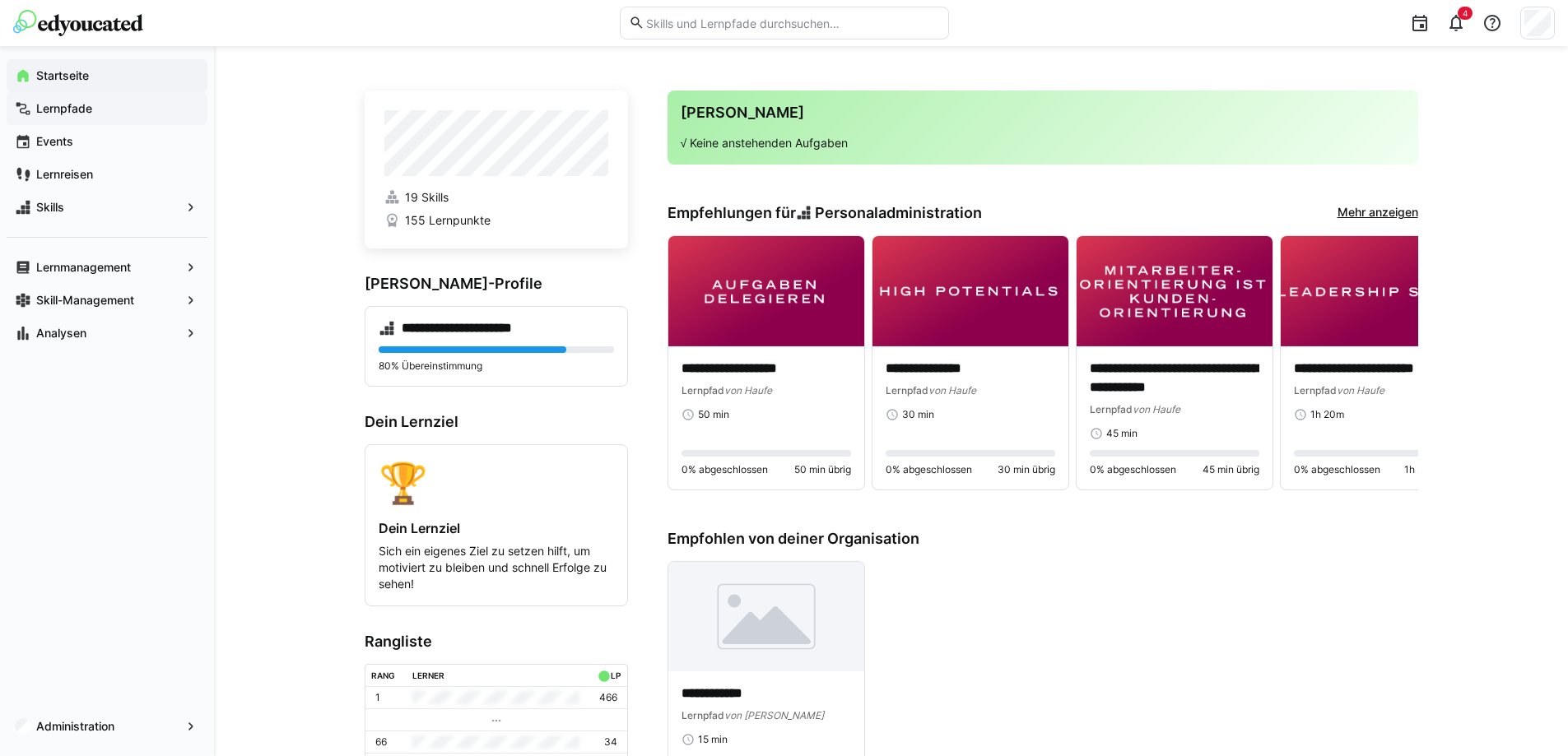
click at [111, 110] on span "Lernpfade" at bounding box center [116, 108] width 166 height 16
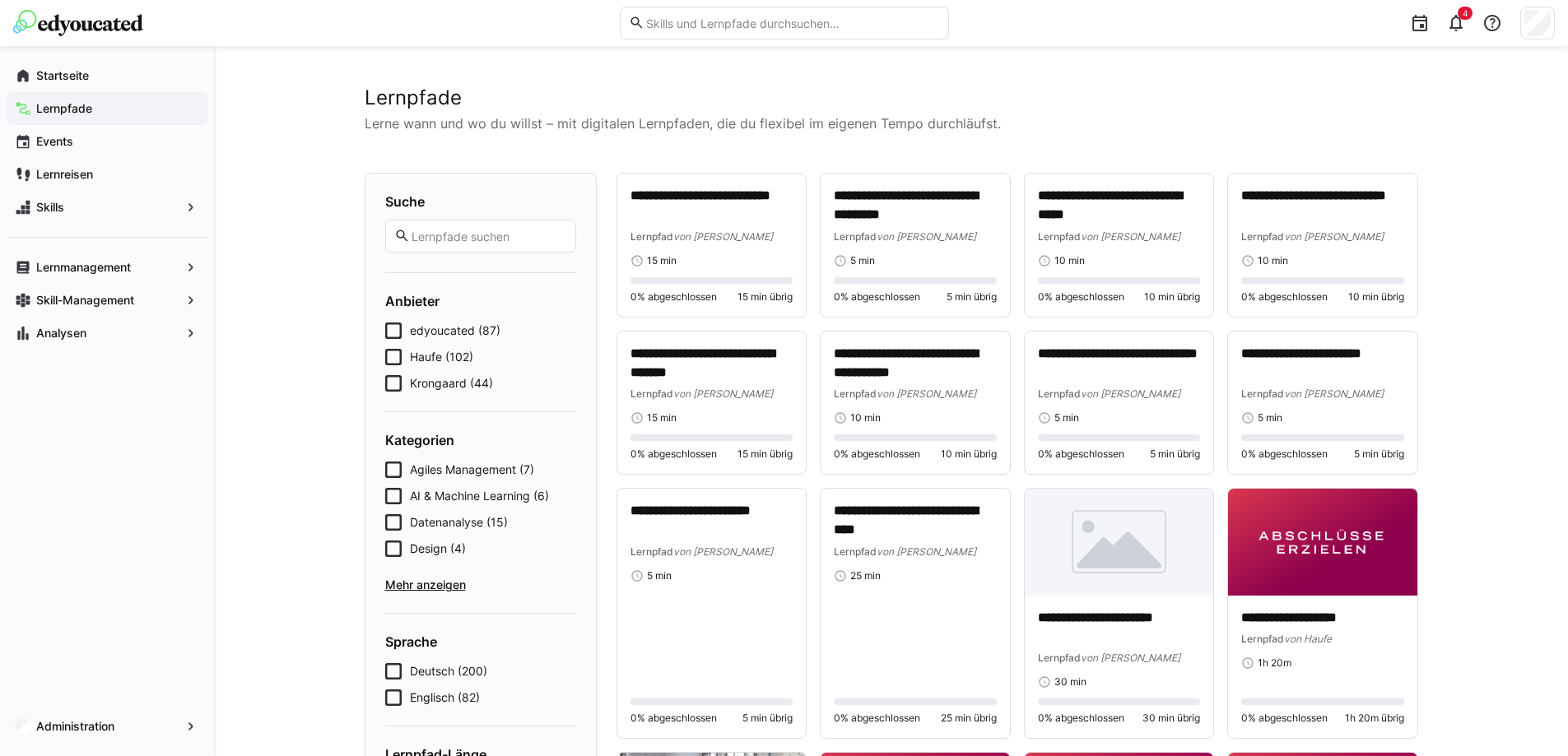
click at [425, 352] on span "Haufe (102)" at bounding box center [442, 357] width 63 height 16
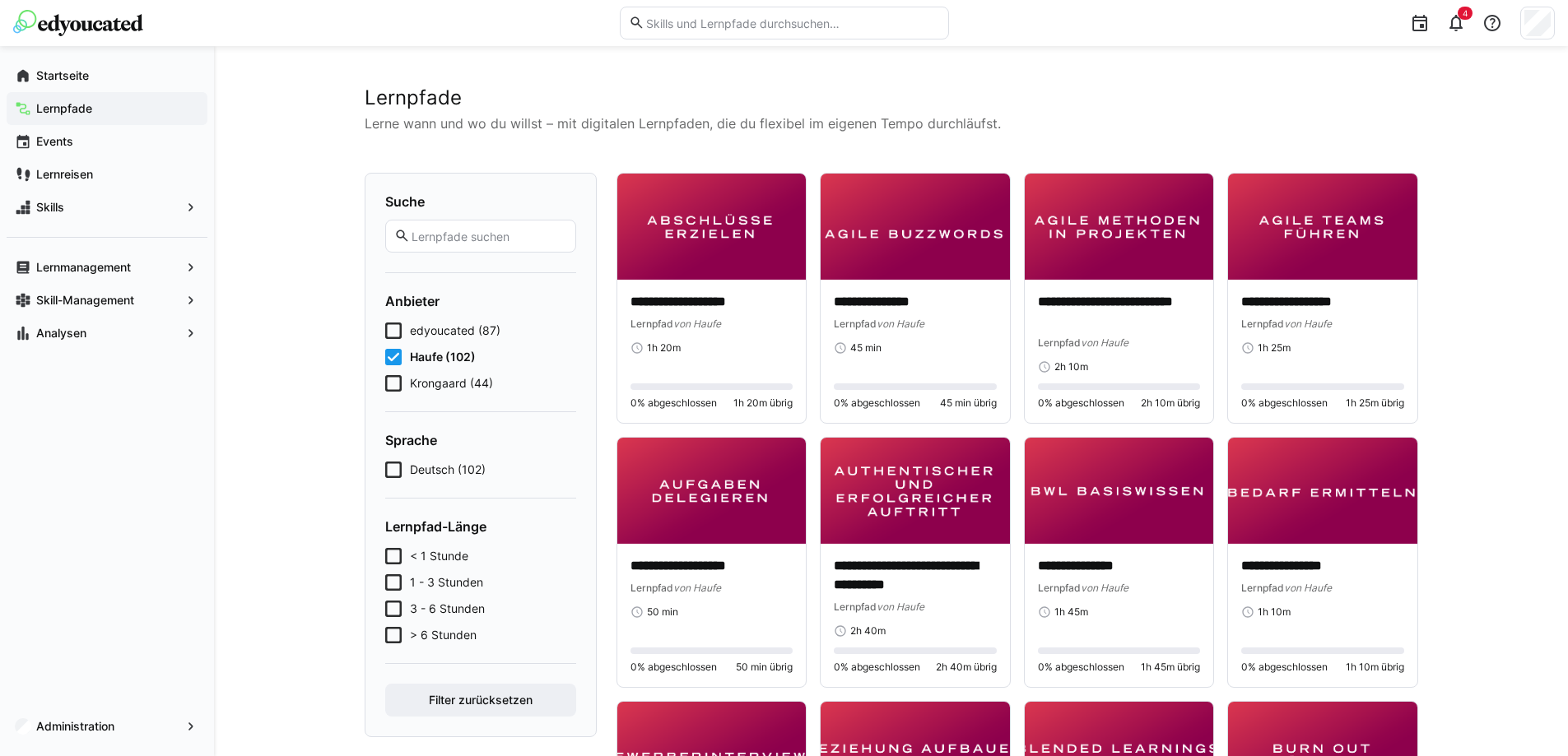
click at [436, 559] on span "< 1 Stunde" at bounding box center [439, 556] width 59 height 16
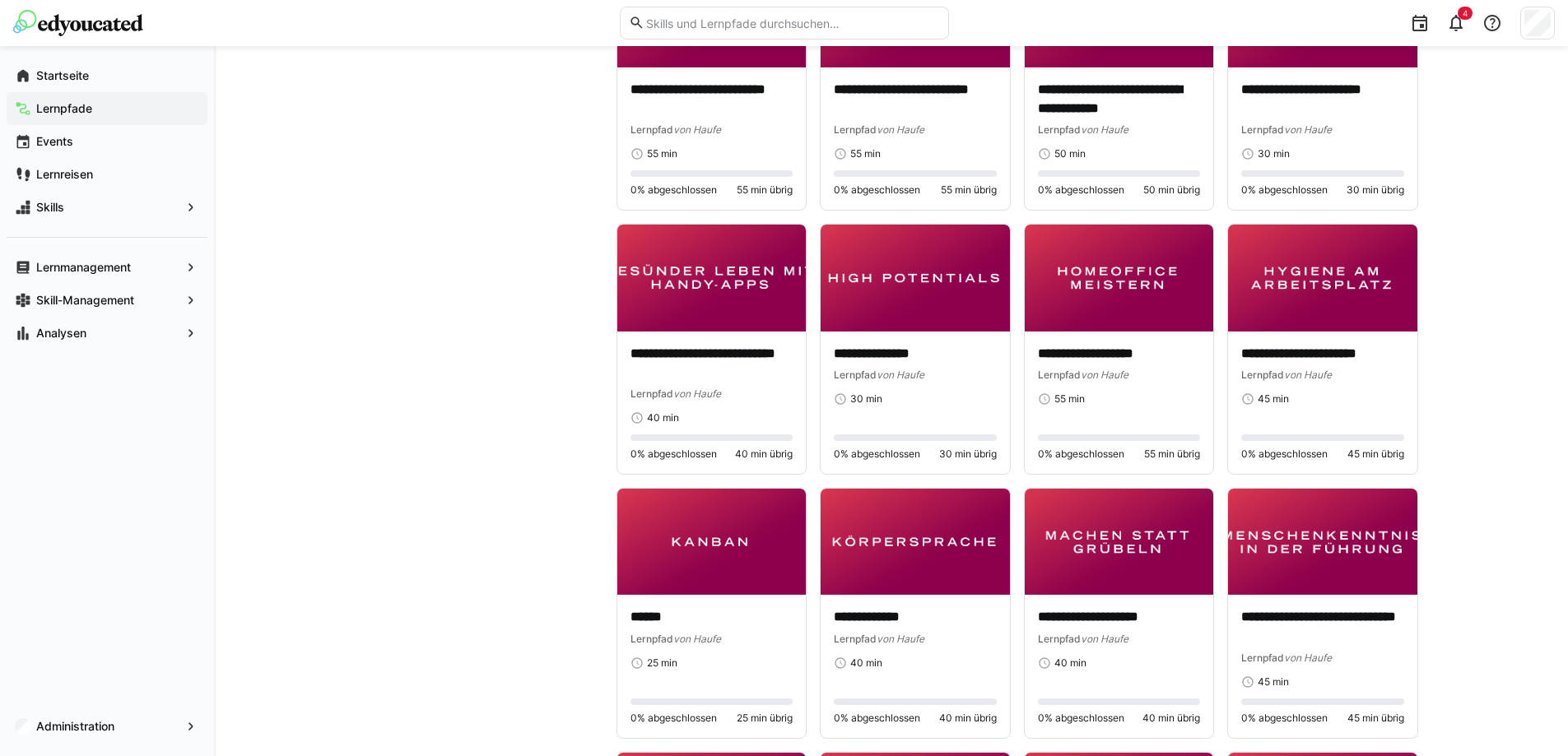
scroll to position [988, 0]
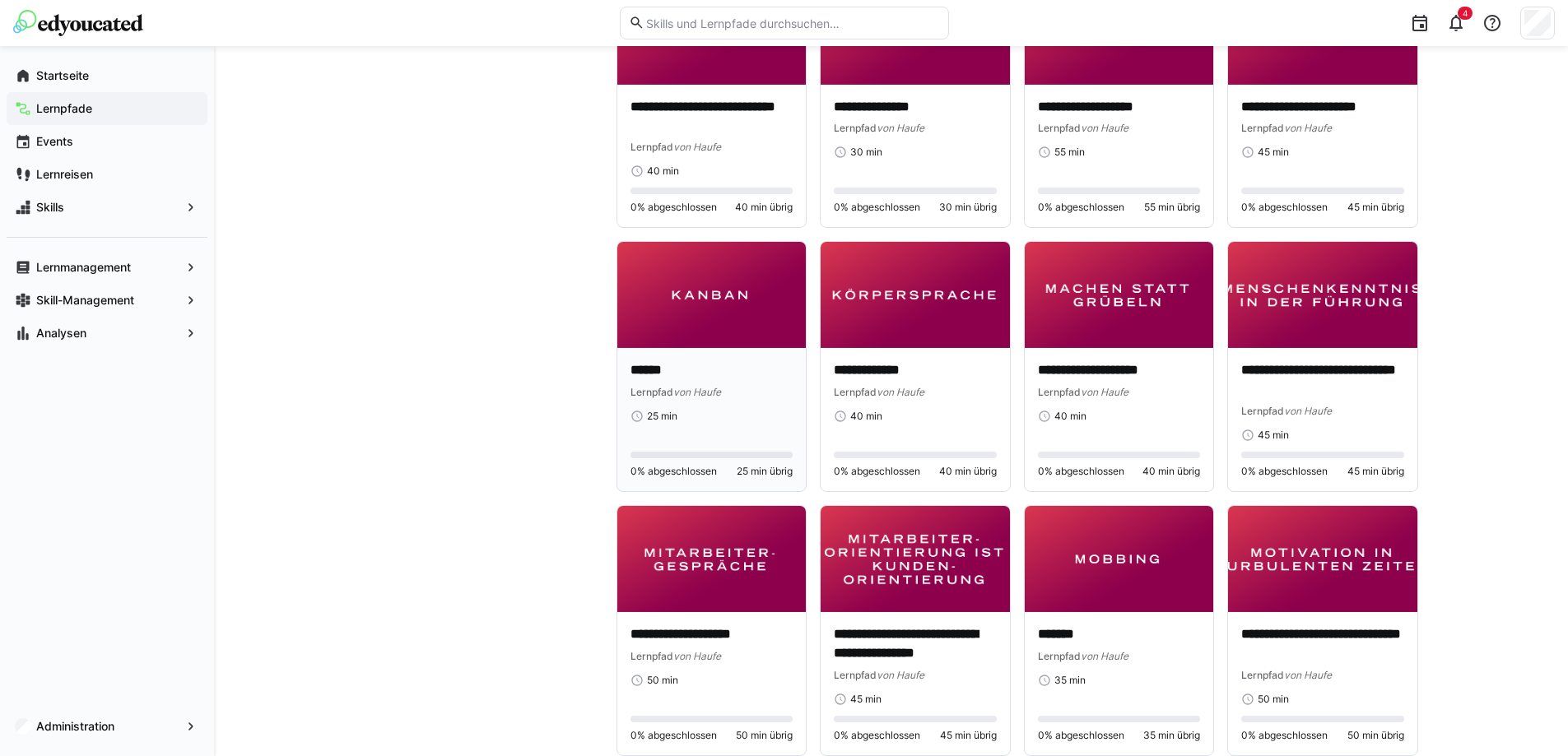
click at [737, 316] on img at bounding box center [712, 296] width 189 height 106
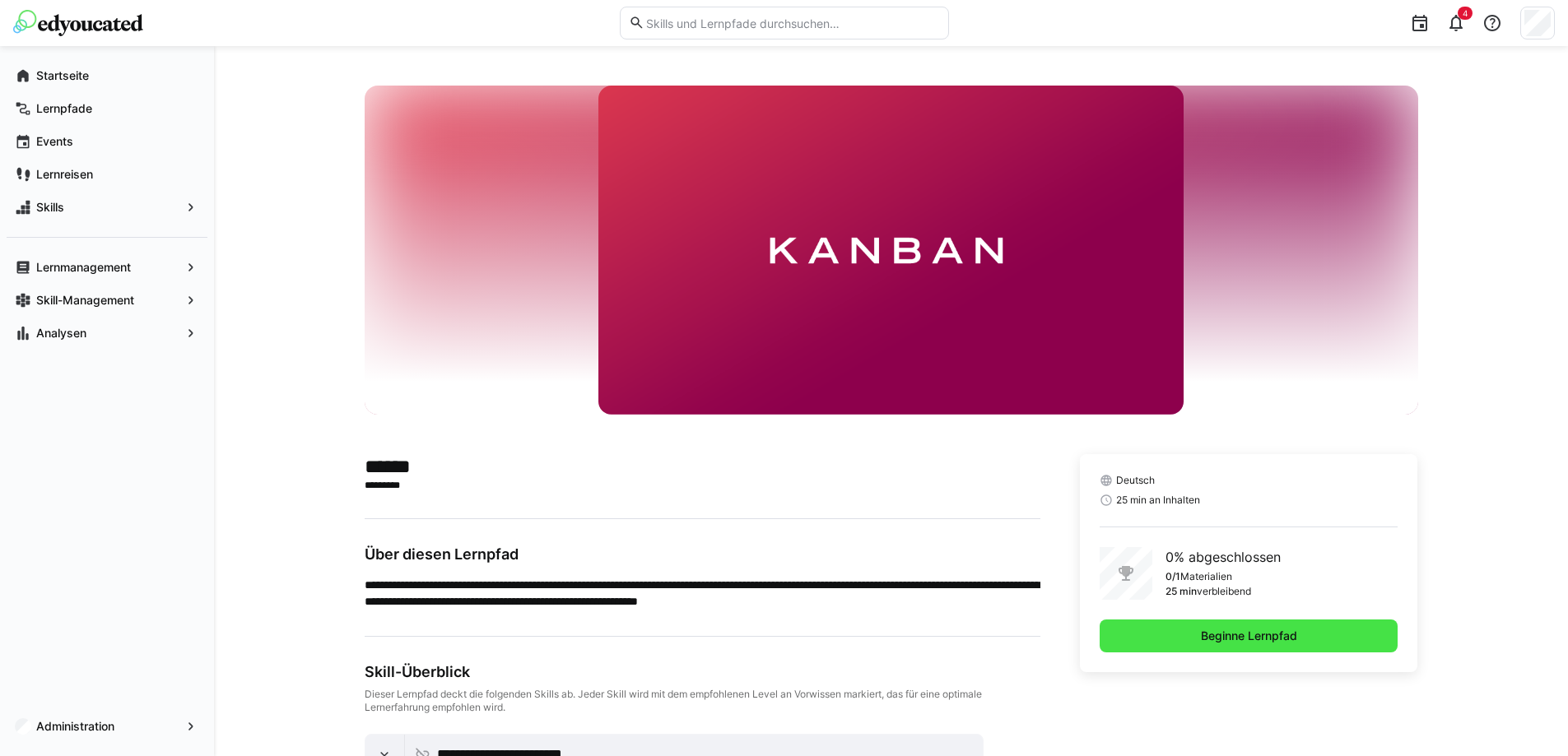
click at [1170, 629] on span "Beginne Lernpfad" at bounding box center [1249, 636] width 299 height 33
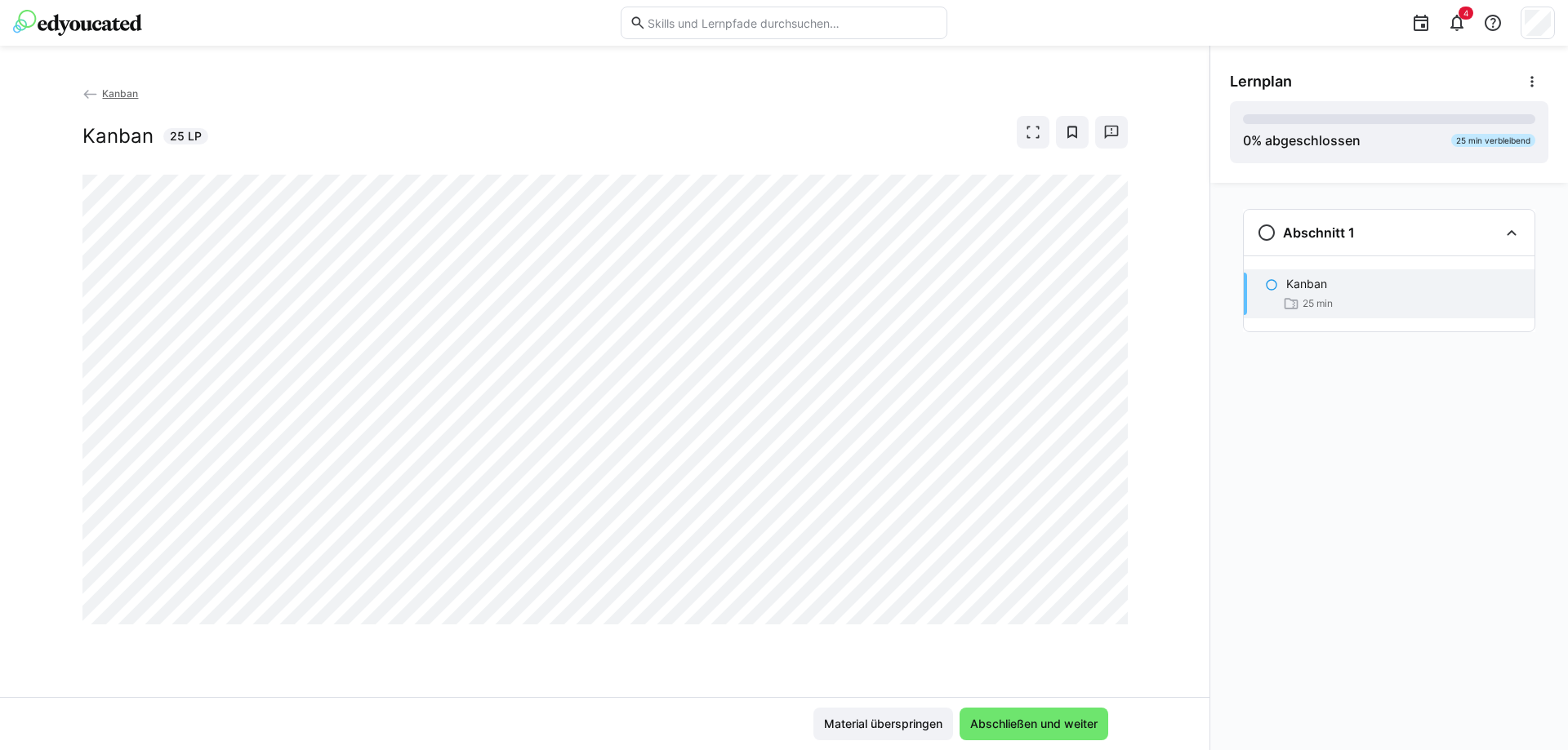
click at [90, 97] on eds-icon at bounding box center [90, 95] width 16 height 16
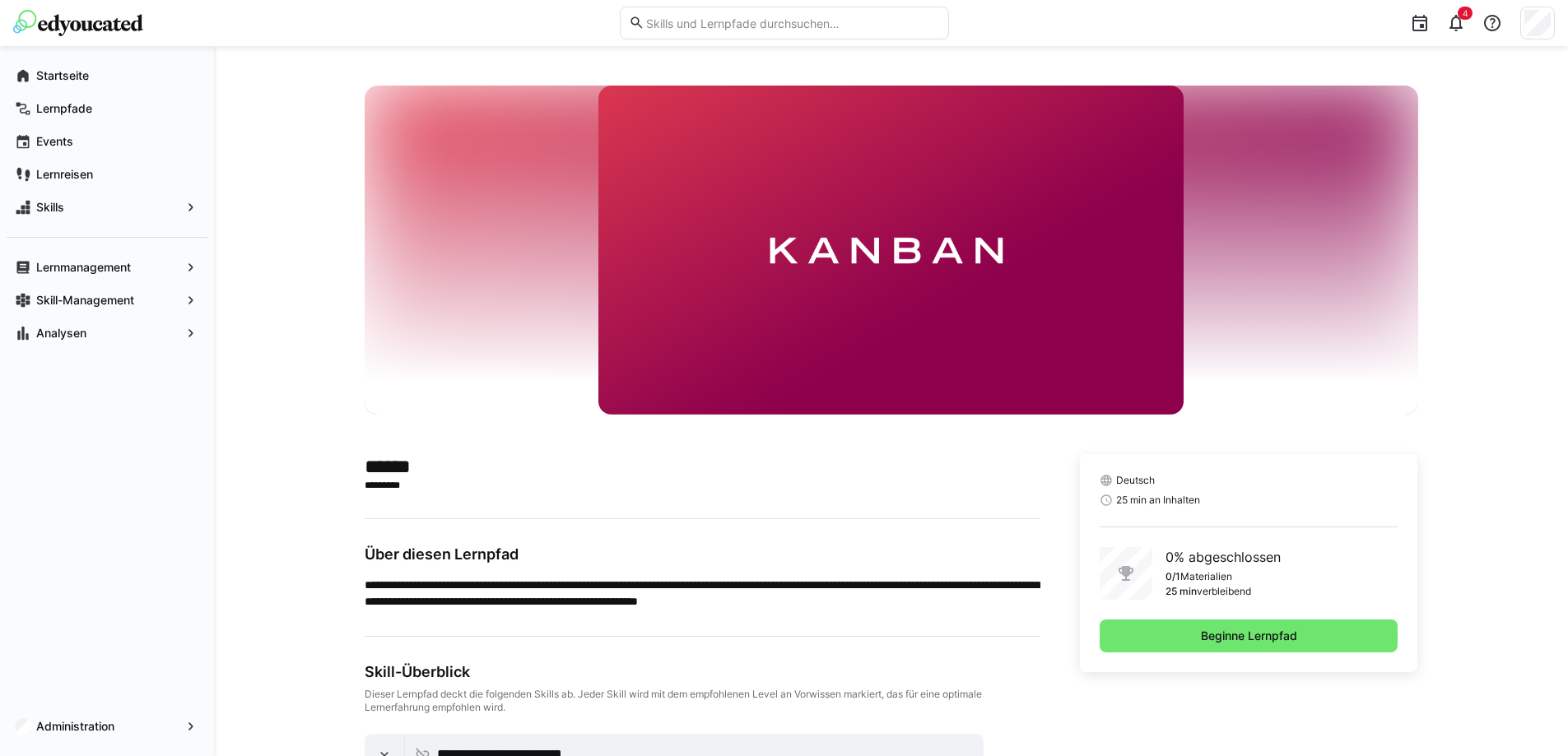
scroll to position [250, 0]
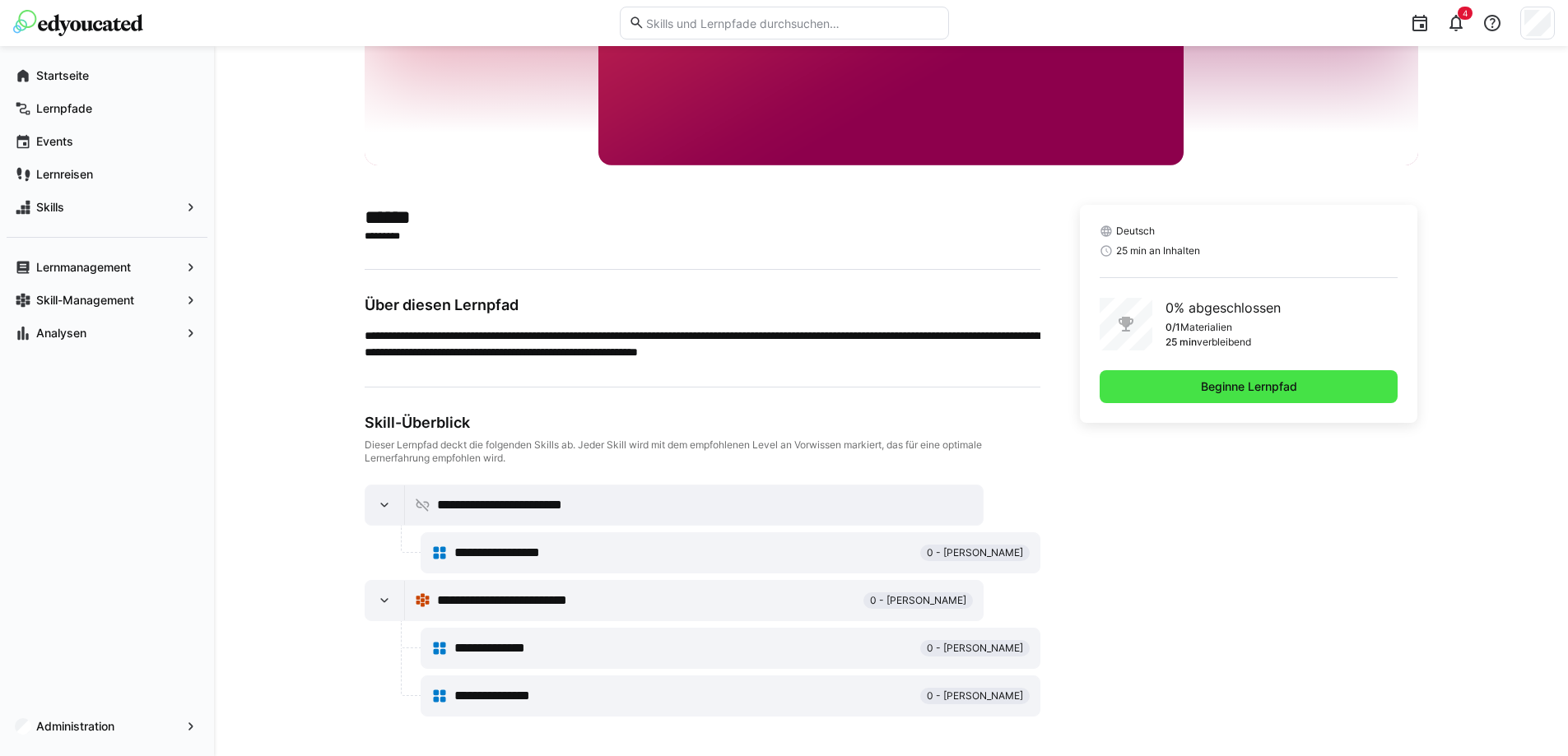
click at [1225, 382] on span "Beginne Lernpfad" at bounding box center [1249, 387] width 101 height 16
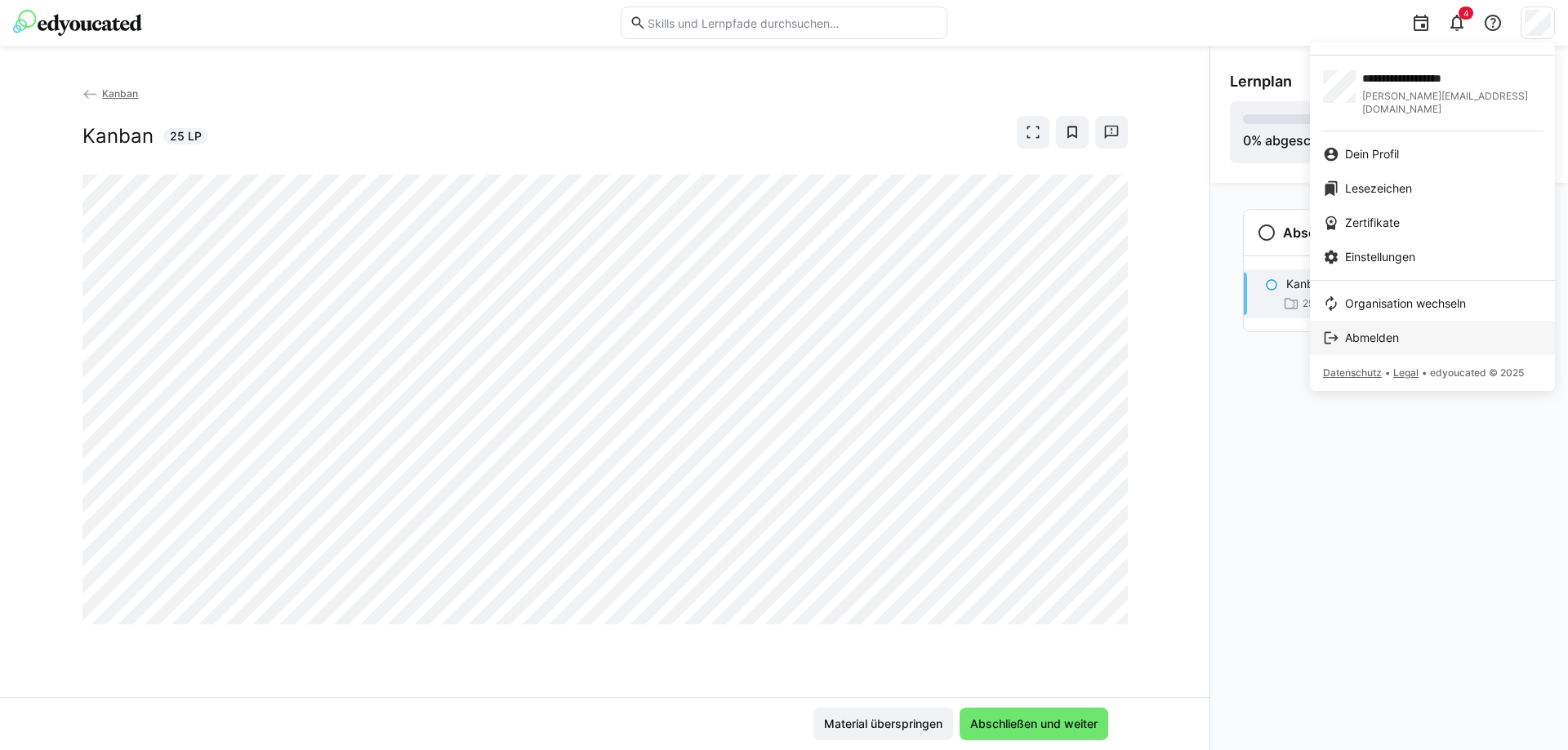
click at [1398, 330] on span "Abmelden" at bounding box center [1371, 338] width 54 height 16
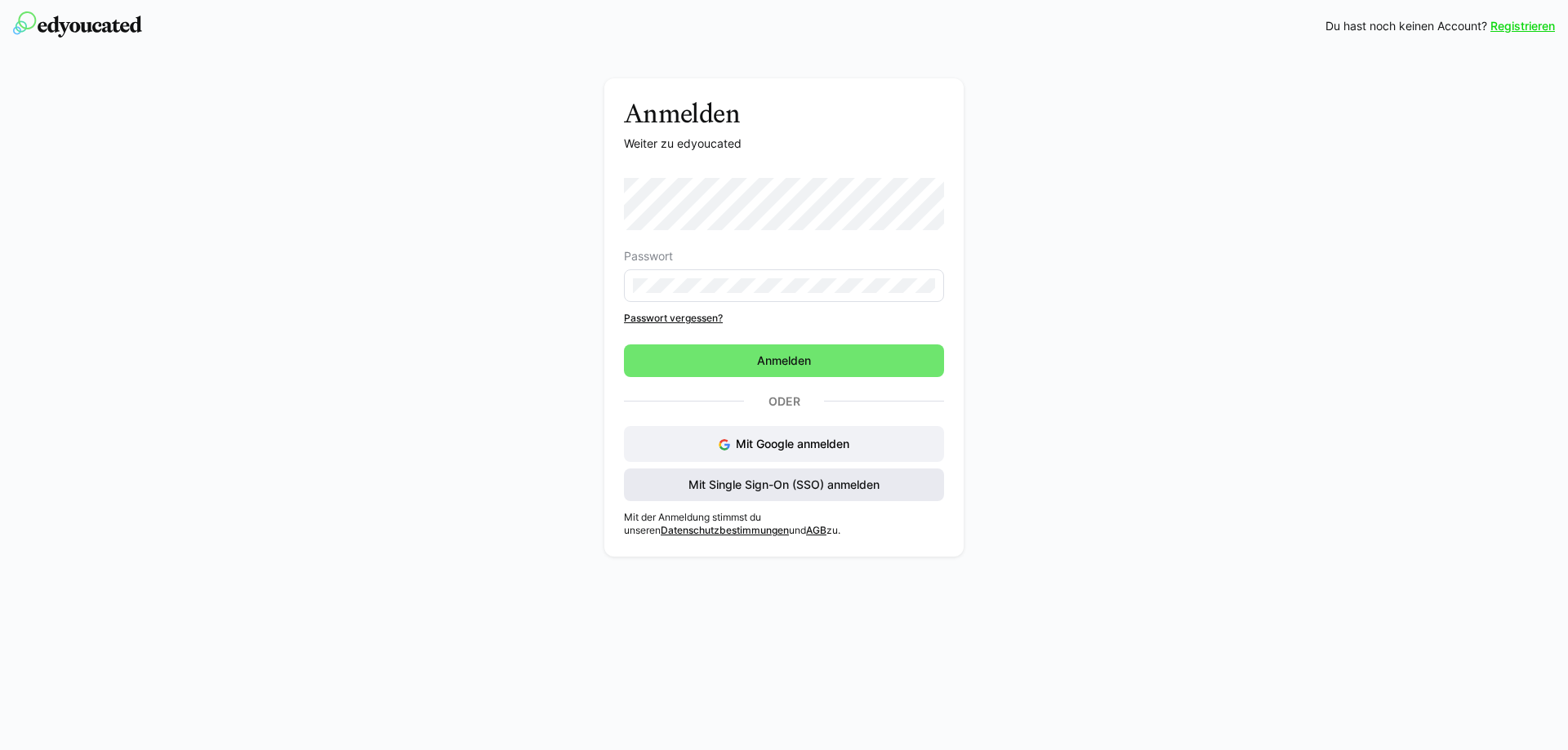
click at [787, 498] on span "Mit Single Sign-On (SSO) anmelden" at bounding box center [784, 485] width 320 height 33
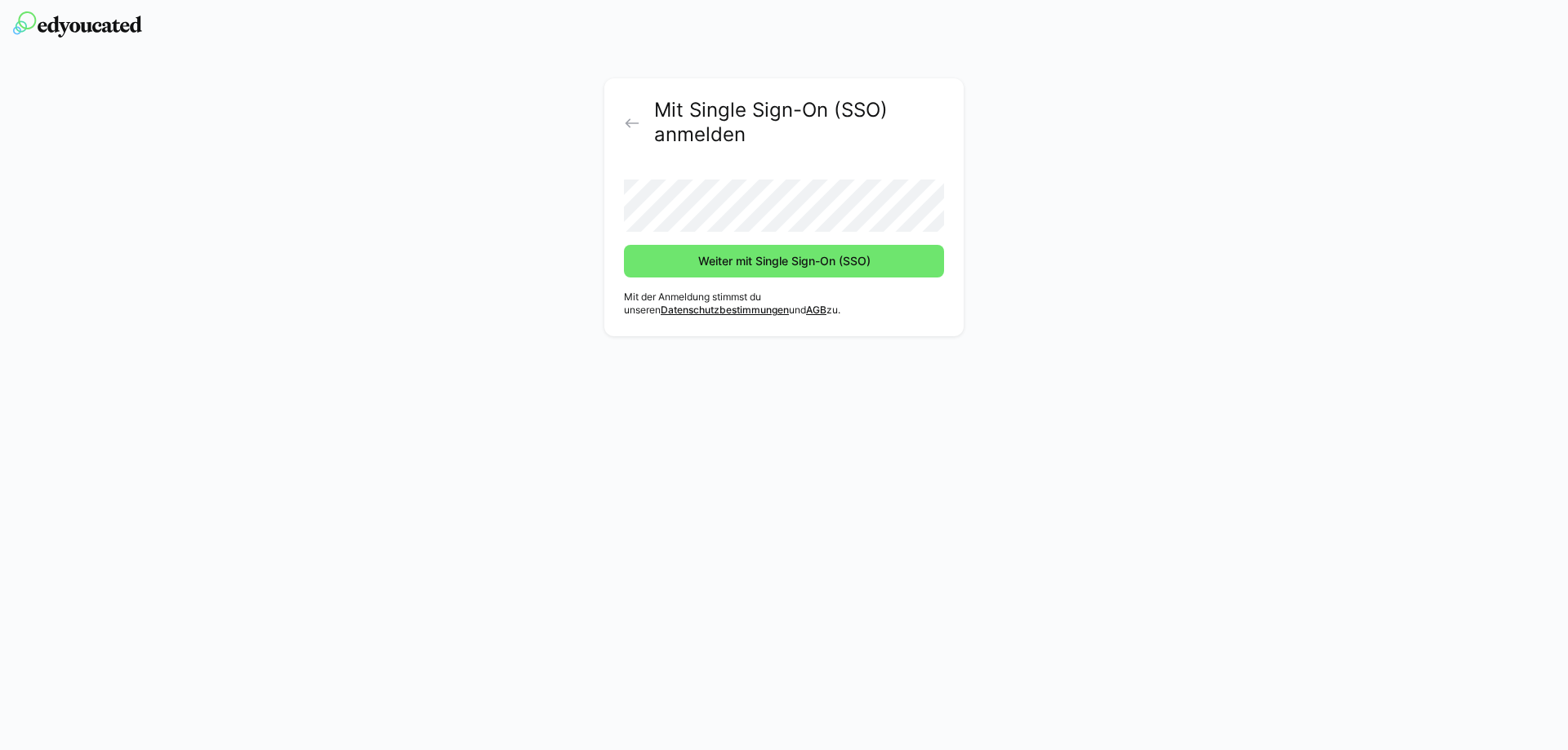
click at [624, 245] on button "Weiter mit Single Sign-On (SSO)" at bounding box center [784, 261] width 320 height 33
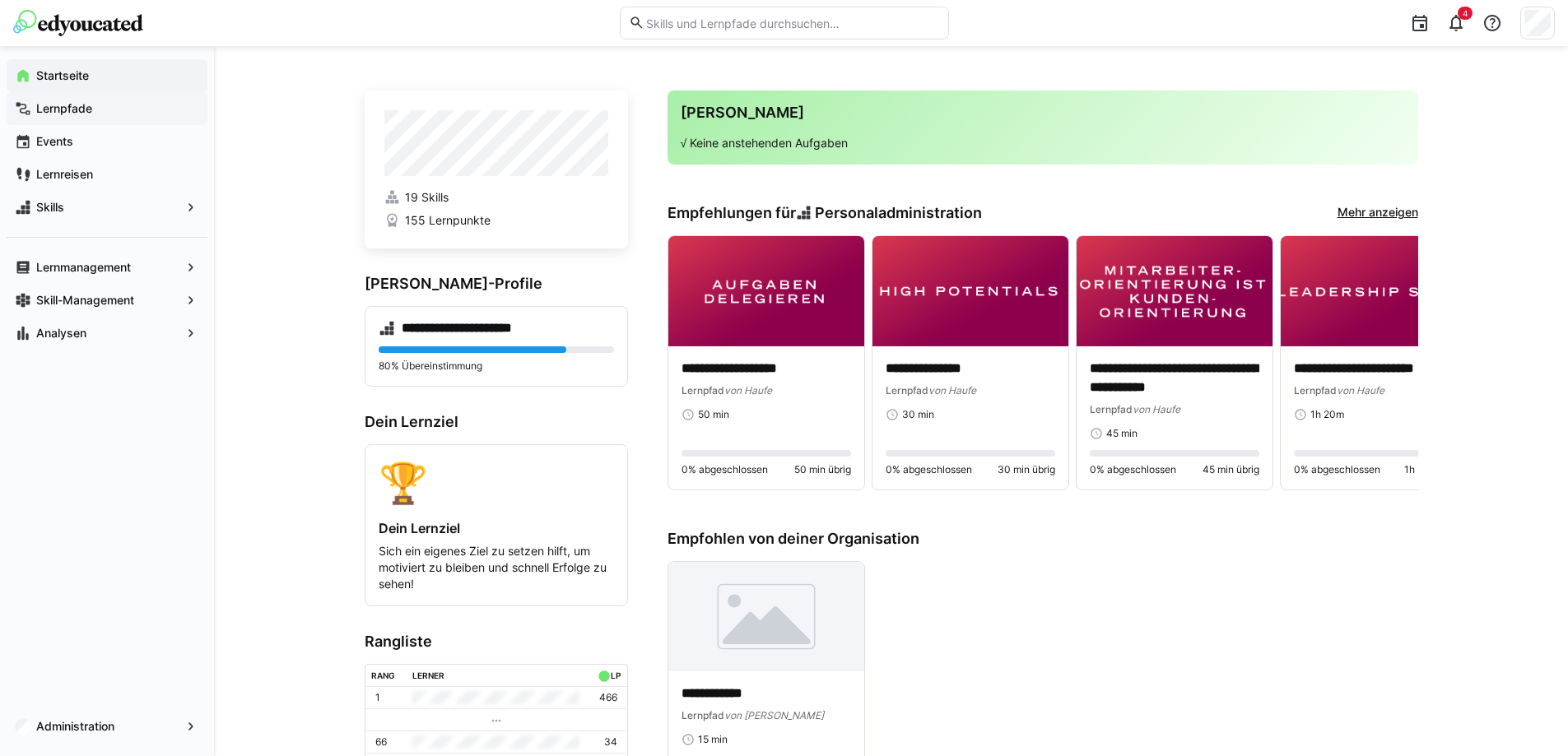
click at [0, 0] on app-navigation-label "Lernpfade" at bounding box center [0, 0] width 0 height 0
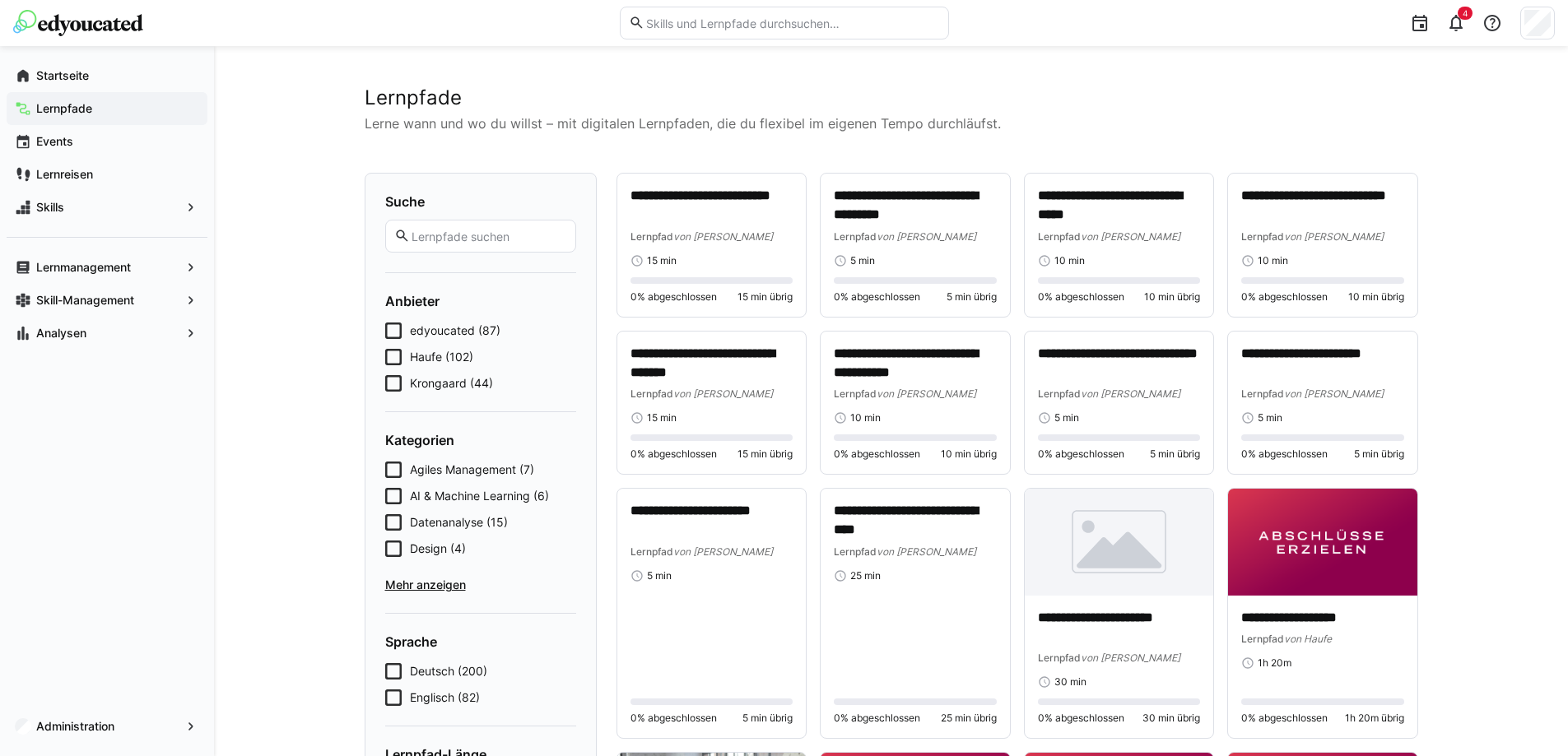
click at [414, 358] on span "Haufe (102)" at bounding box center [442, 357] width 63 height 16
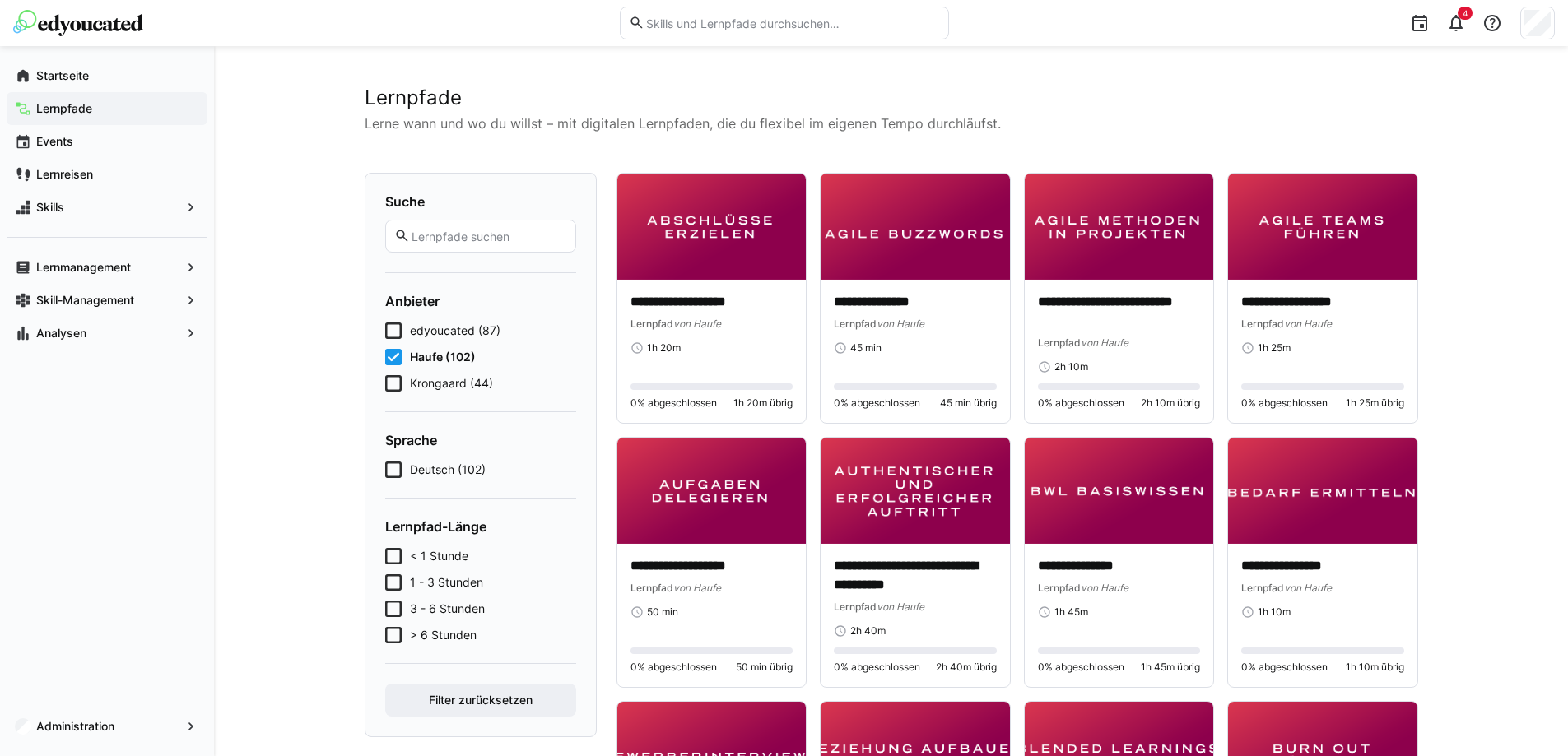
click at [397, 552] on icon at bounding box center [393, 556] width 16 height 16
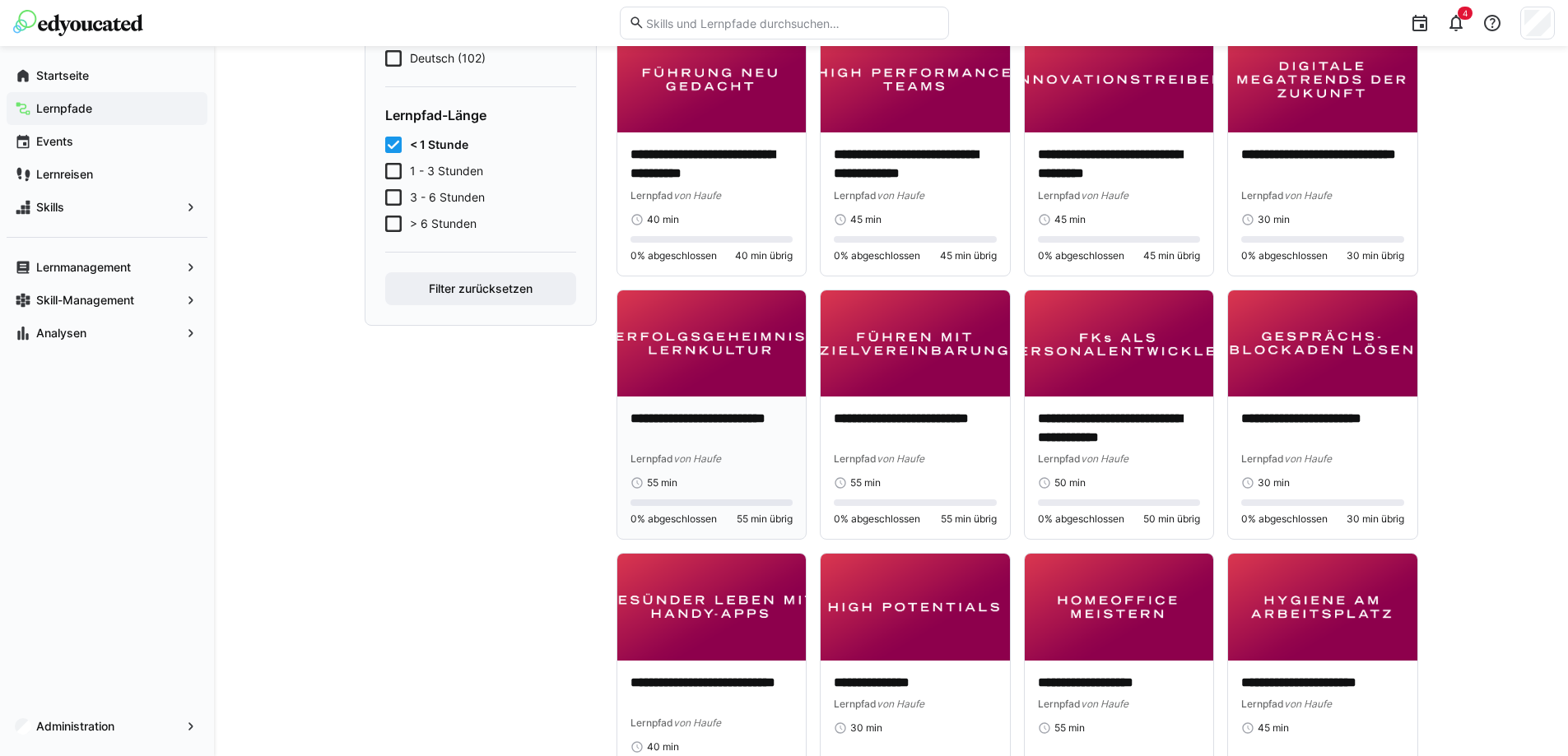
scroll to position [745, 0]
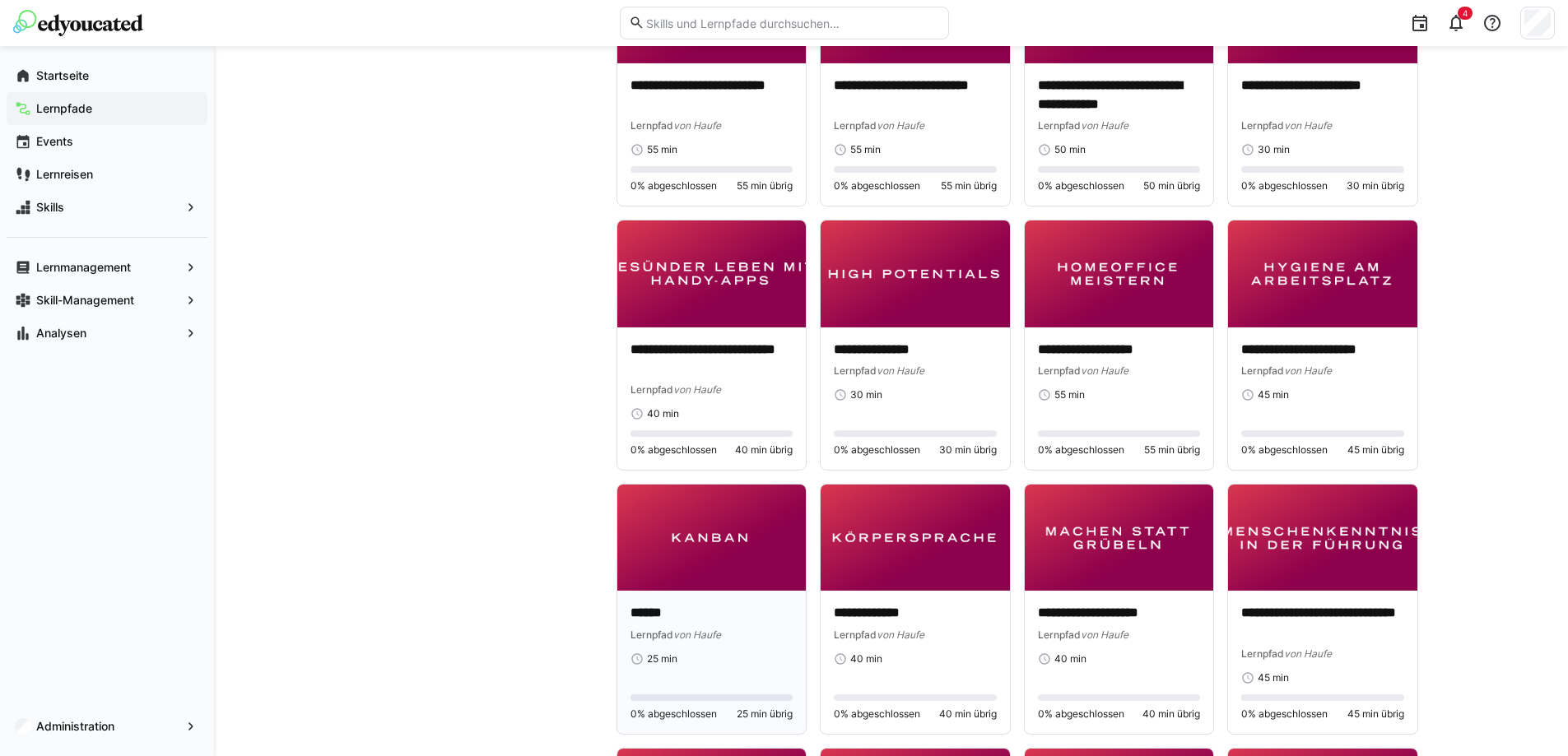
click at [726, 519] on img at bounding box center [712, 538] width 189 height 106
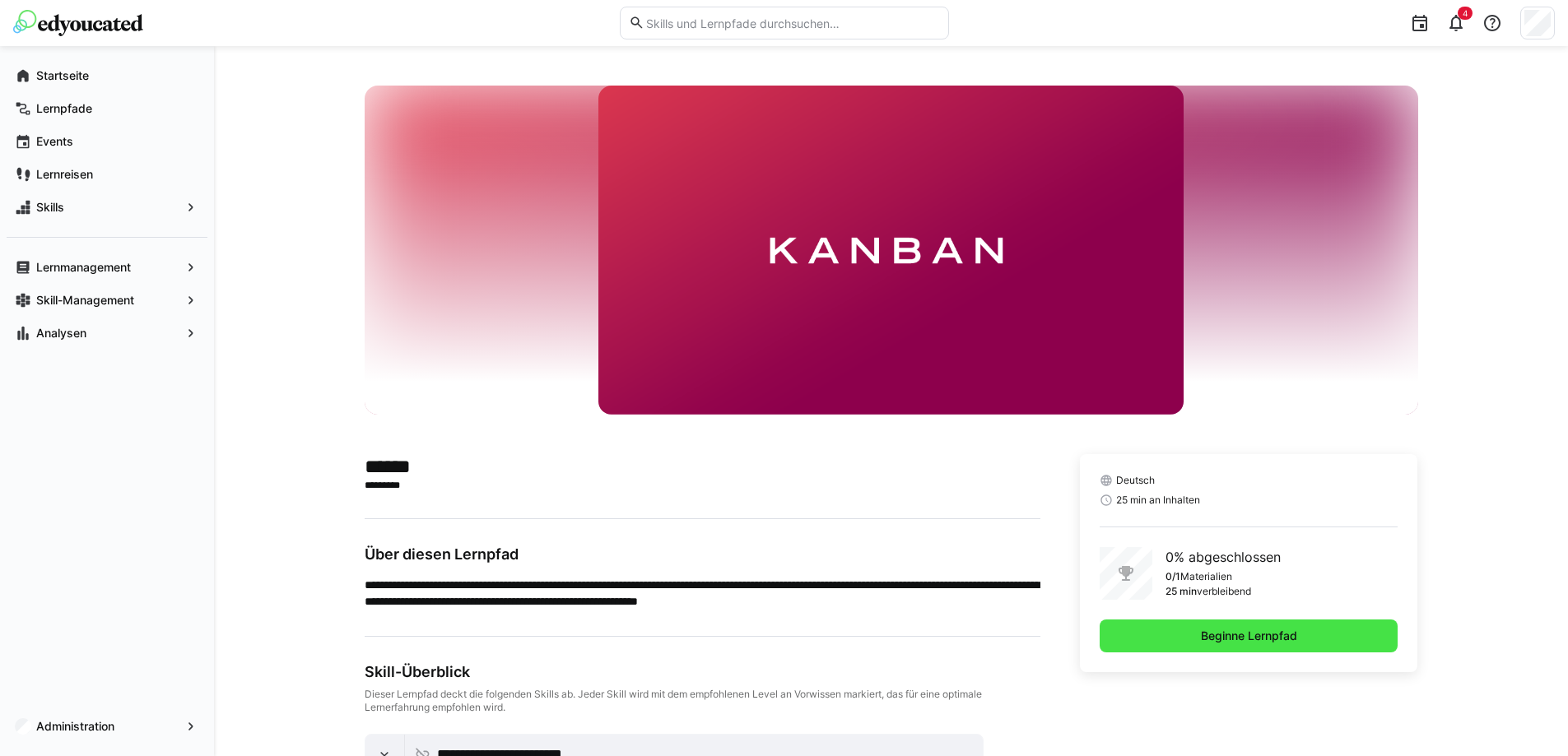
click at [1184, 642] on span "Beginne Lernpfad" at bounding box center [1249, 636] width 299 height 33
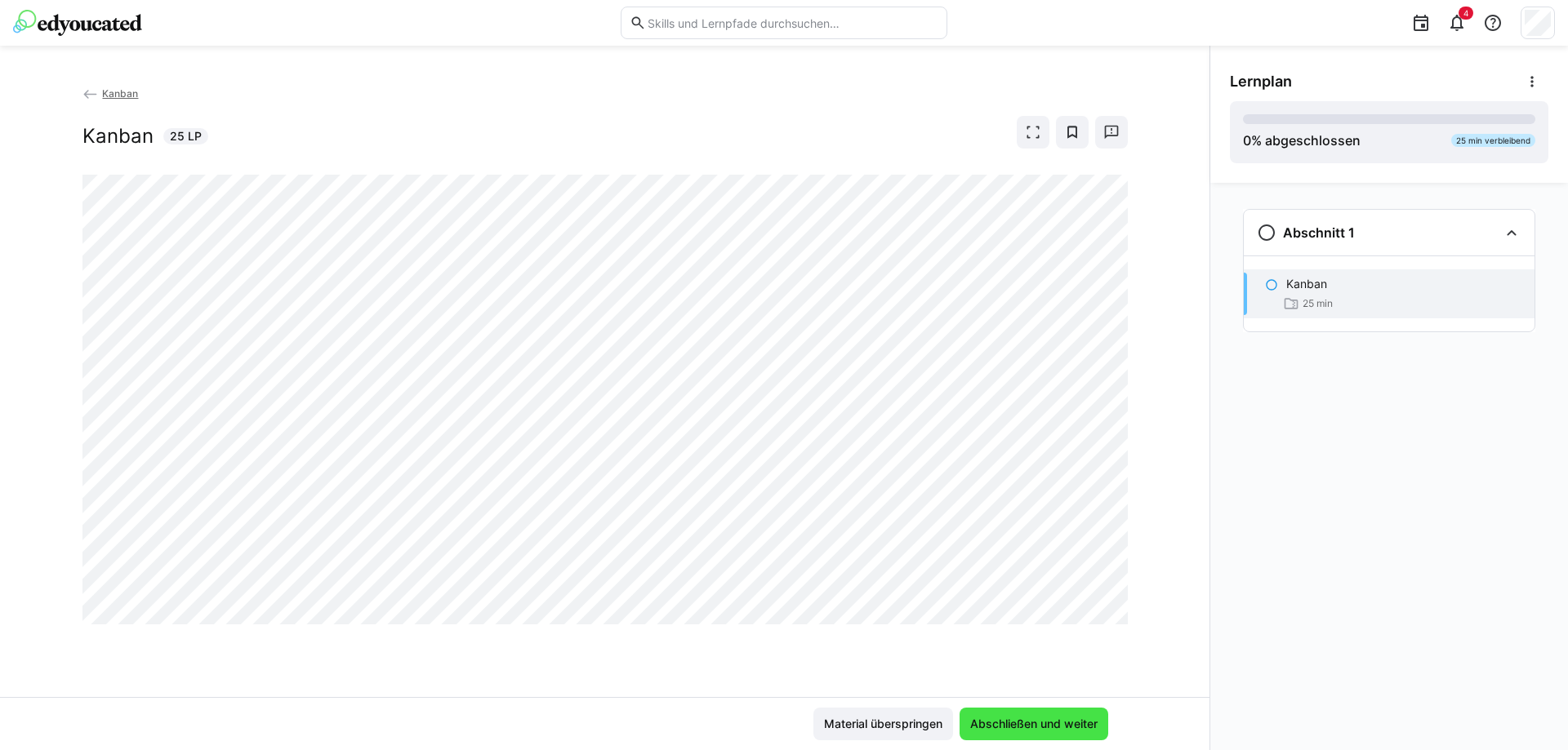
click at [1088, 724] on span "Abschließen und weiter" at bounding box center [1033, 724] width 132 height 16
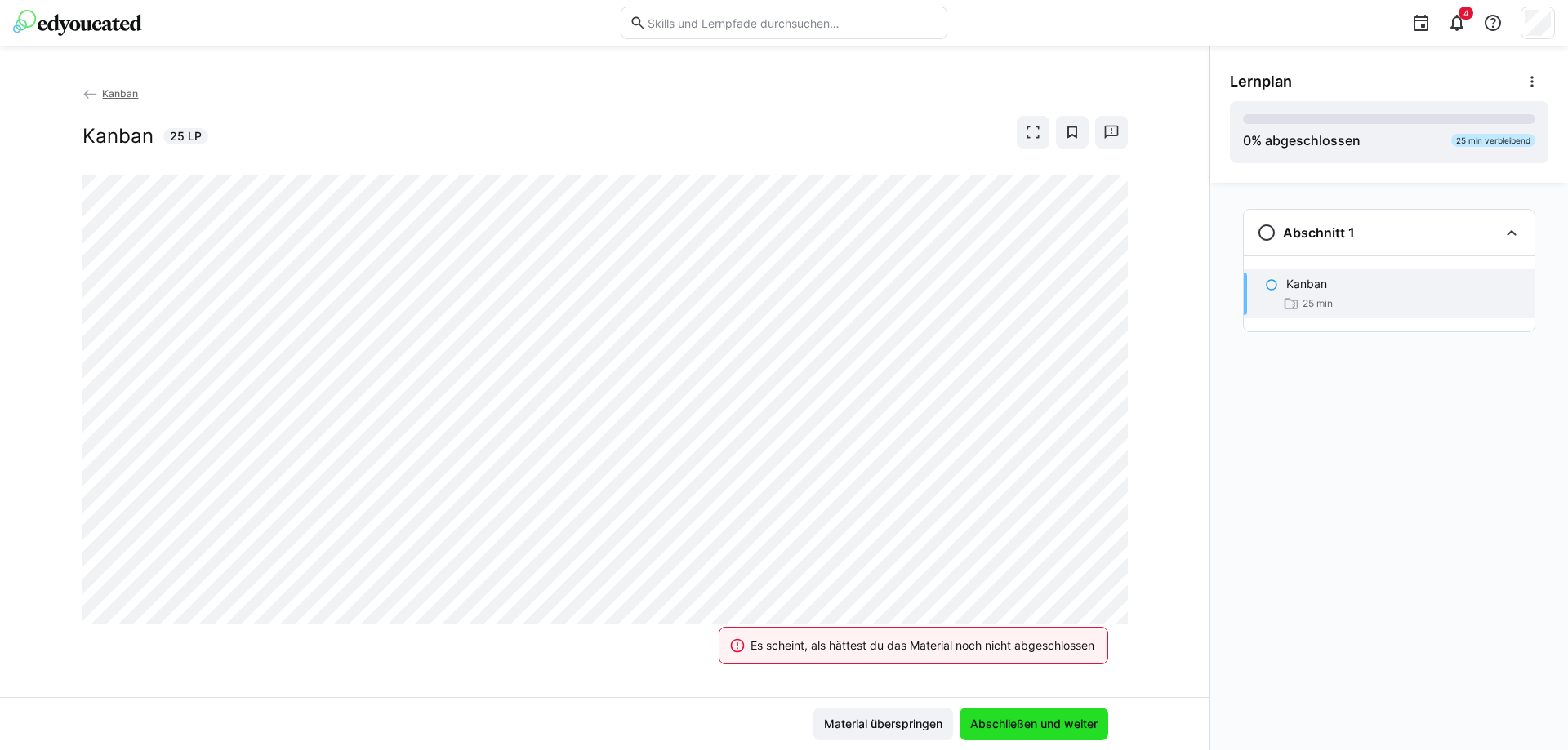
click at [1058, 724] on span "Abschließen und weiter" at bounding box center [1033, 724] width 132 height 16
